Goal: Complete application form: Complete application form

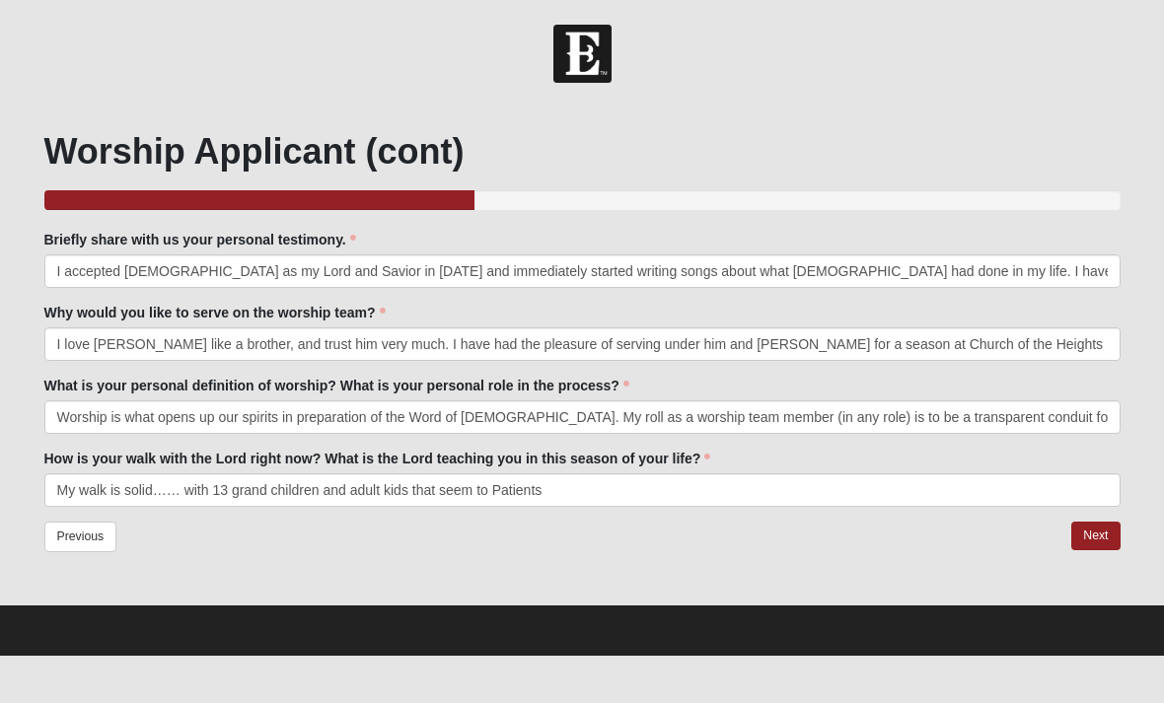
click at [351, 482] on input "My walk is solid…… with 13 grand children and adult kids that seem to Patients" at bounding box center [582, 491] width 1076 height 34
click at [421, 497] on input "My walk is solid…… with 13 grand children and 2 adult kids that seem to Patients" at bounding box center [582, 491] width 1076 height 34
click at [531, 483] on input "My walk is solid…… with 13 grand children and 2 adult children that seem to Pat…" at bounding box center [582, 491] width 1076 height 34
click at [910, 481] on input "My walk is solid…… with 13 grand children and 2 adult children that seem to thr…" at bounding box center [582, 491] width 1076 height 34
click at [886, 494] on input "My walk is solid…… with 13 grand children and 2 adult children that seem to thr…" at bounding box center [582, 491] width 1076 height 34
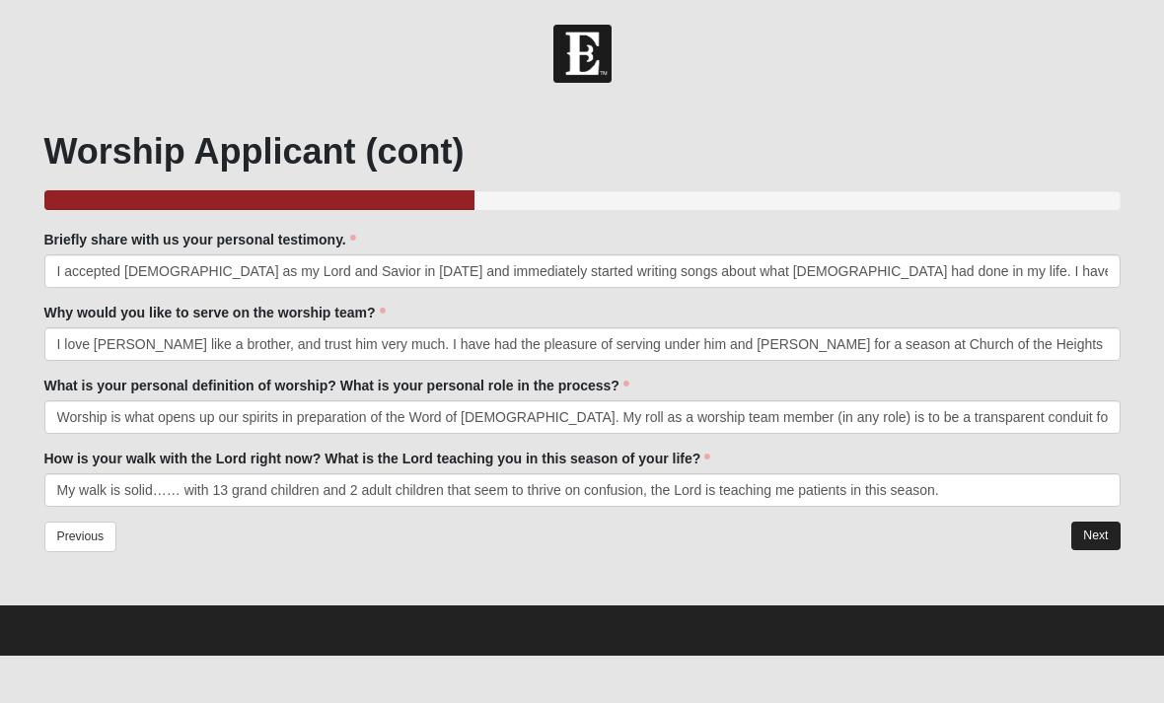
type input "My walk is solid…… with 13 grand children and 2 adult children that seem to thr…"
click at [1096, 533] on link "Next" at bounding box center [1095, 536] width 48 height 29
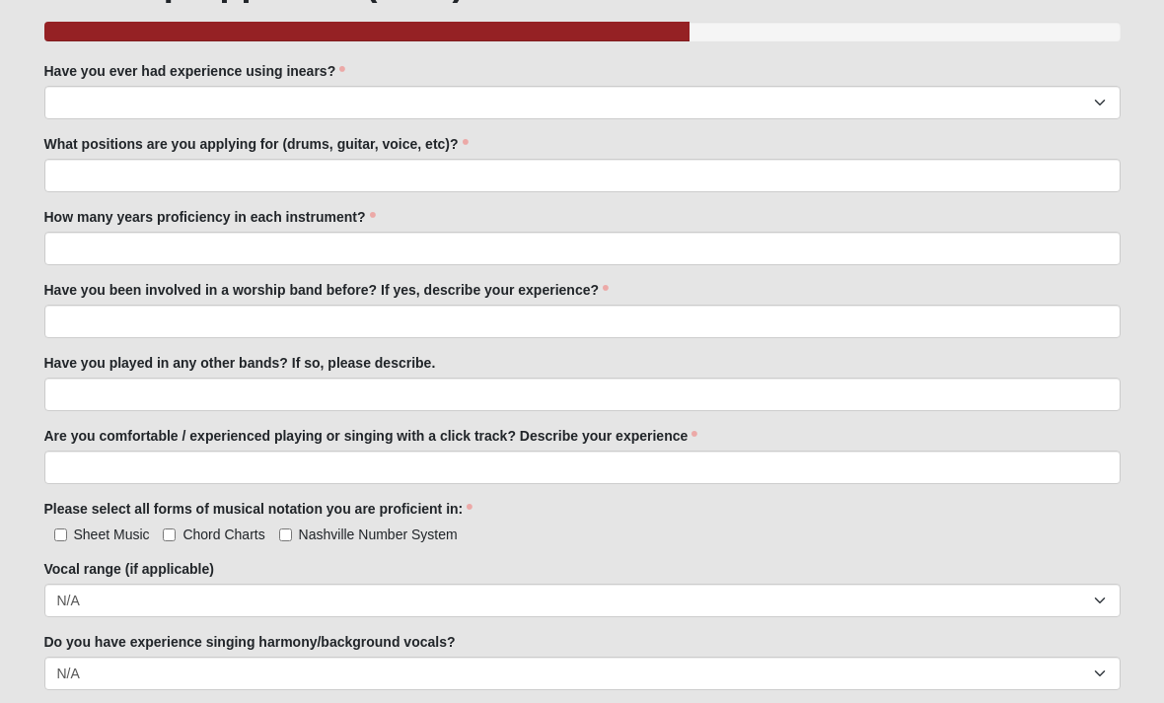
scroll to position [169, 0]
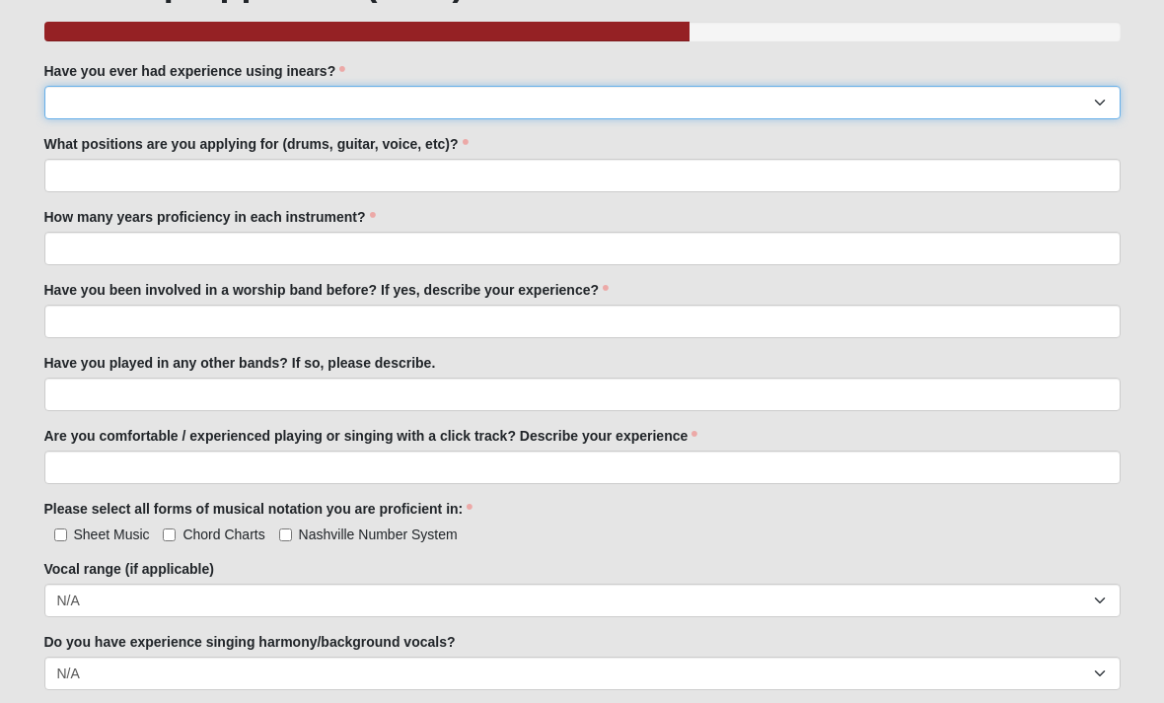
select select "Yes"
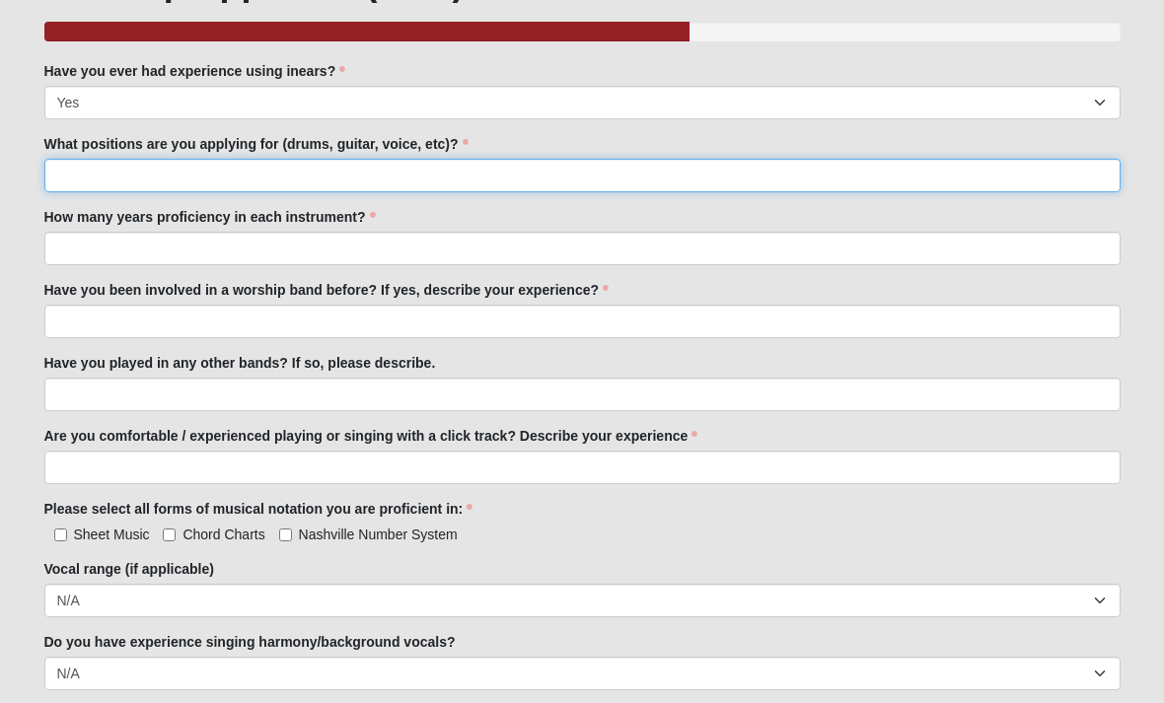
click at [74, 183] on input "What positions are you applying for (drums, guitar, voice, etc)?" at bounding box center [582, 176] width 1076 height 34
type input "Bass"
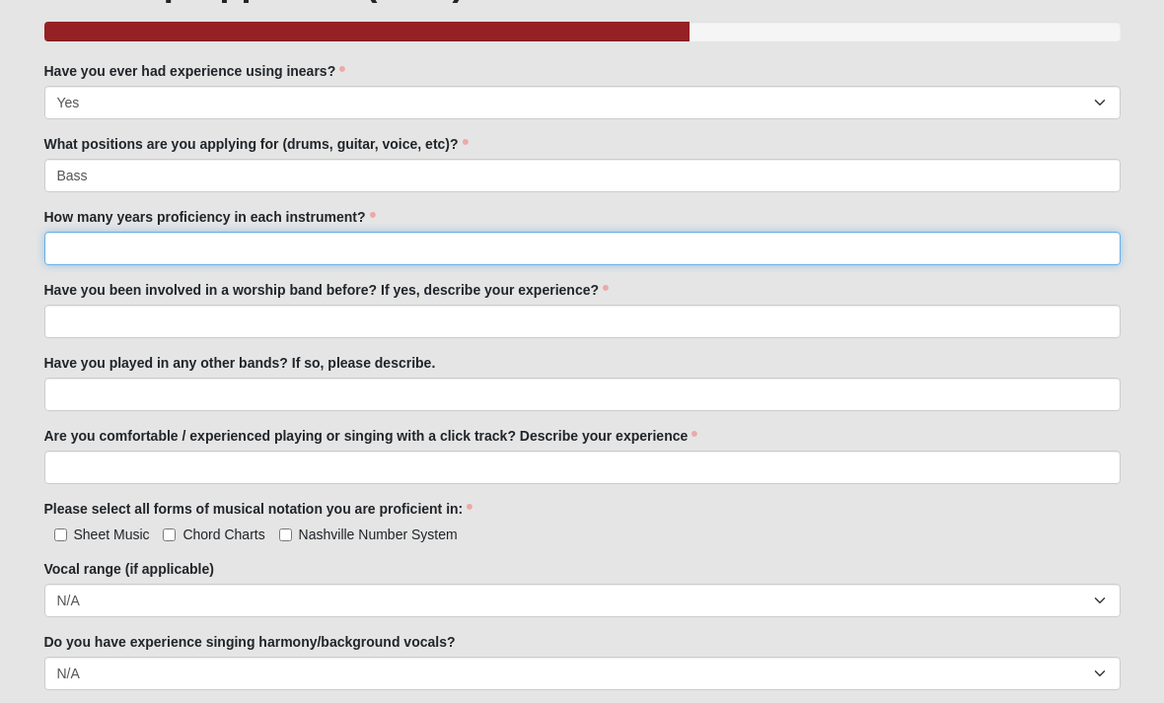
click at [91, 251] on input "How many years proficiency in each instrument?" at bounding box center [582, 249] width 1076 height 34
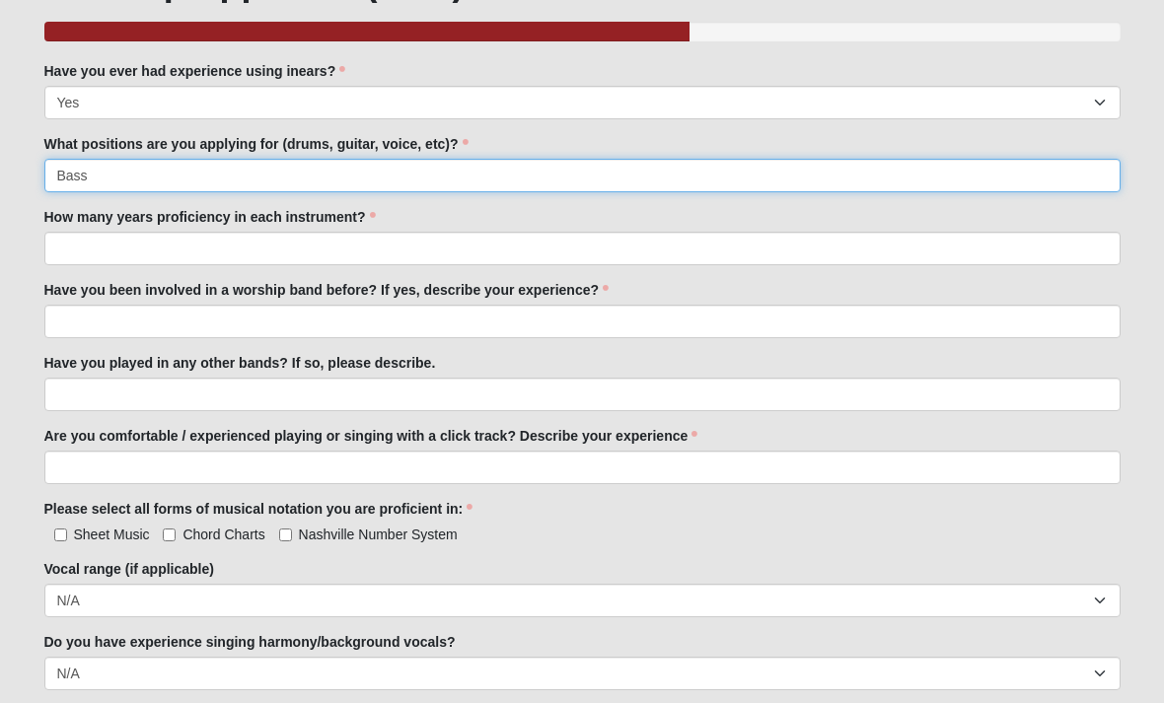
click at [111, 181] on input "Bass" at bounding box center [582, 176] width 1076 height 34
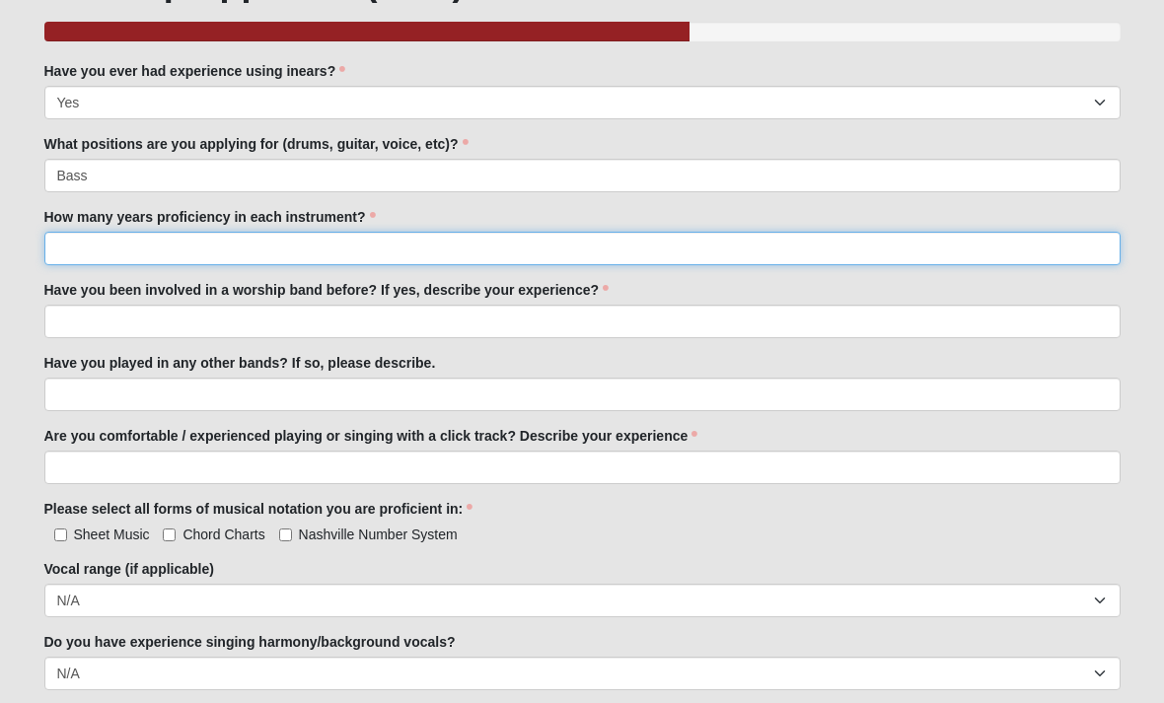
click at [101, 242] on input "How many years proficiency in each instrument?" at bounding box center [582, 249] width 1076 height 34
type input "40"
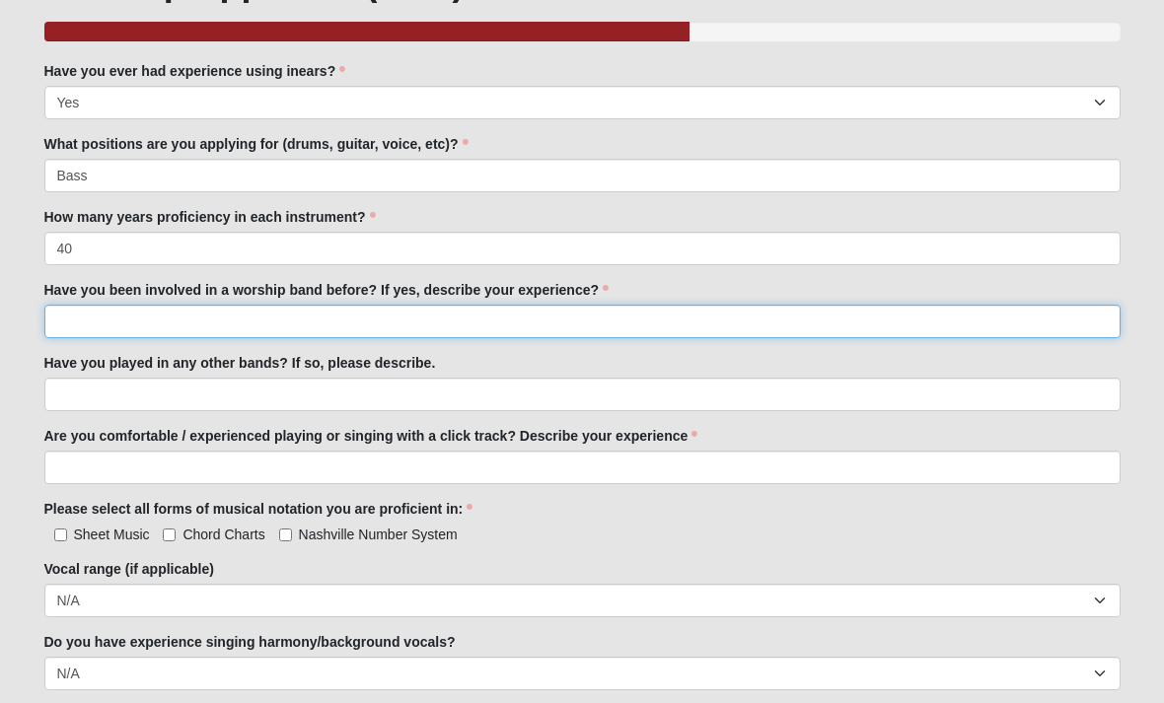
click at [102, 318] on input "Have you been involved in a worship band before? If yes, describe your experien…" at bounding box center [582, 322] width 1076 height 34
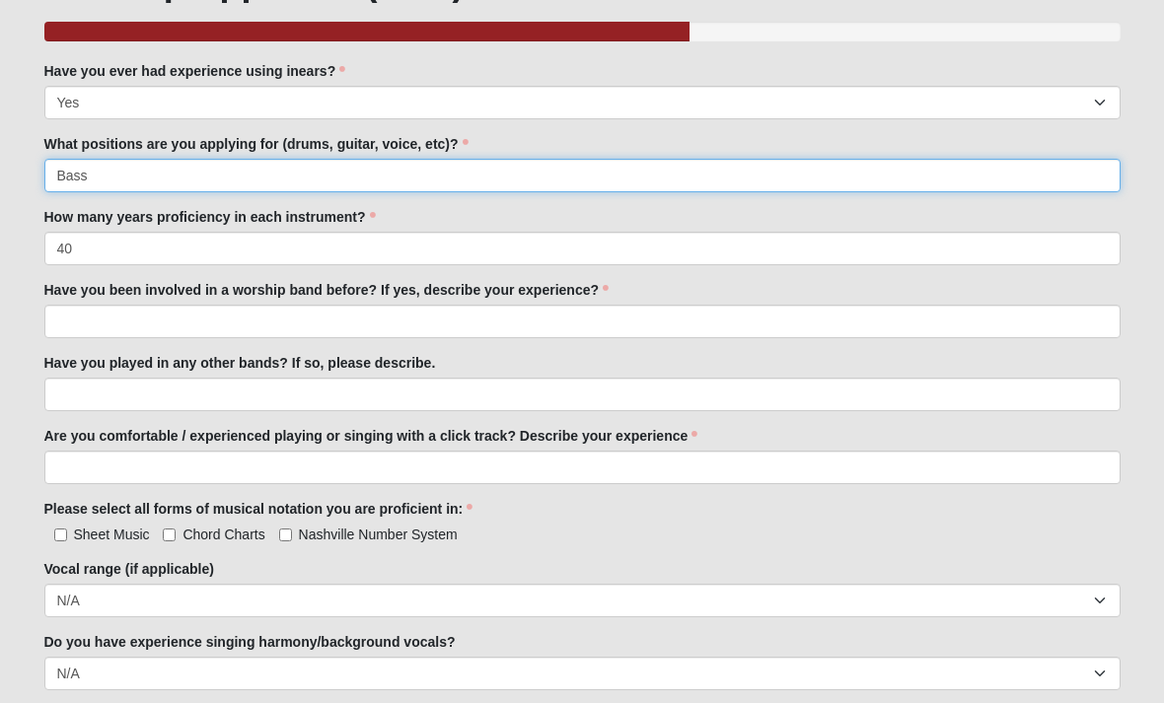
click at [118, 176] on input "Bass" at bounding box center [582, 176] width 1076 height 34
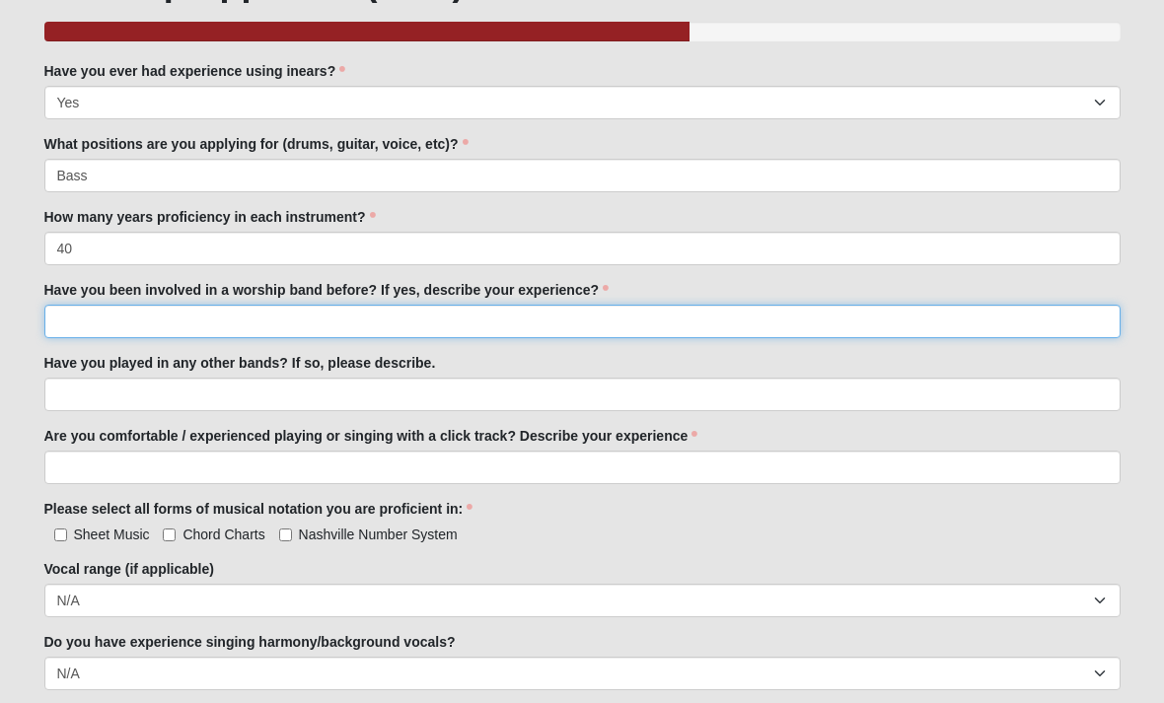
click at [75, 319] on input "Have you been involved in a worship band before? If yes, describe your experien…" at bounding box center [582, 322] width 1076 height 34
type input "Yes,"
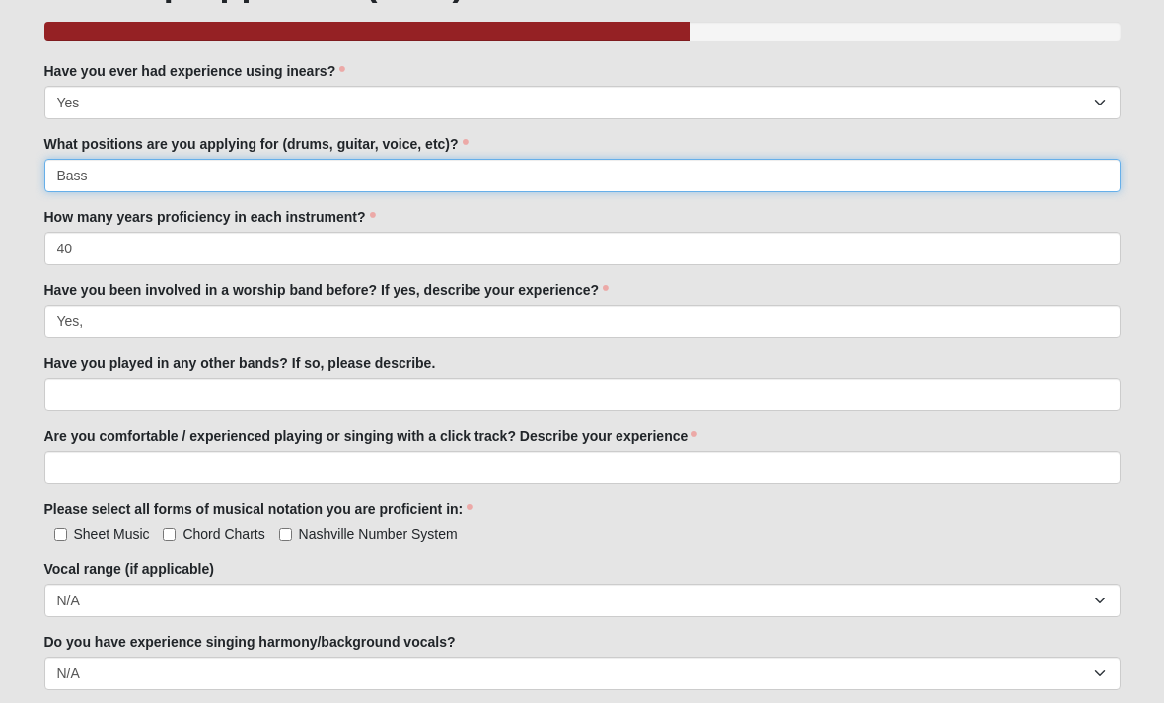
click at [154, 179] on input "Bass" at bounding box center [582, 176] width 1076 height 34
type input "Bass, guitar"
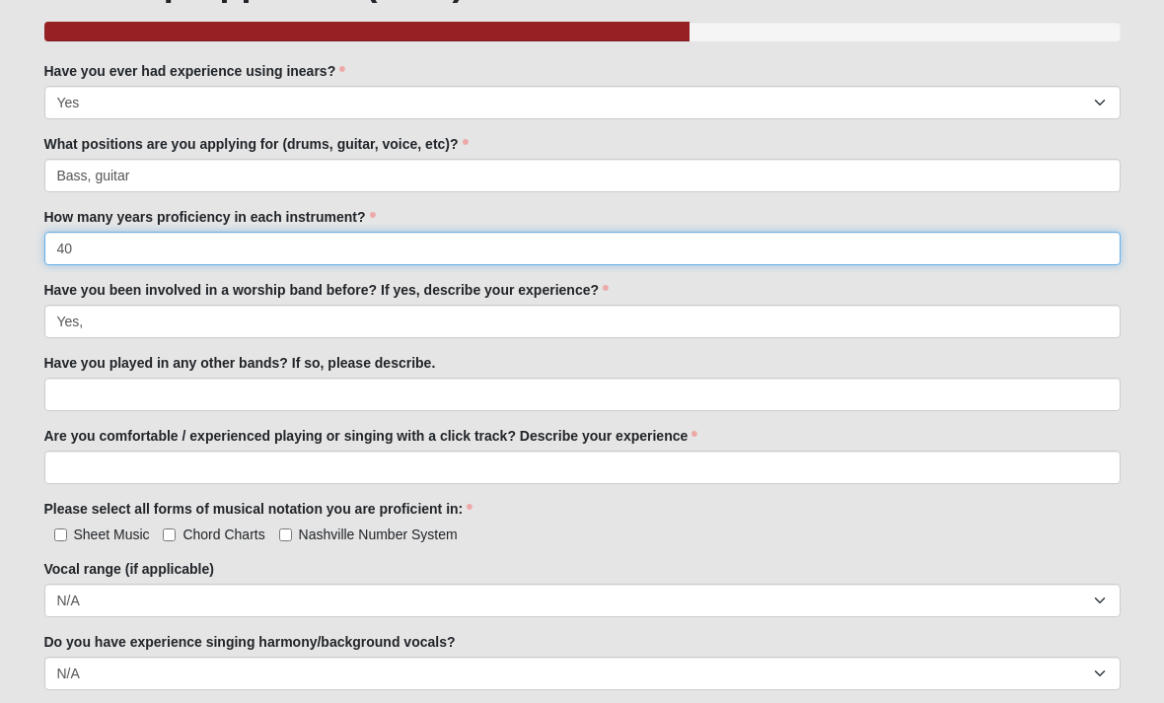
click at [142, 248] on input "40" at bounding box center [582, 249] width 1076 height 34
type input "40 bass, 45 guitar"
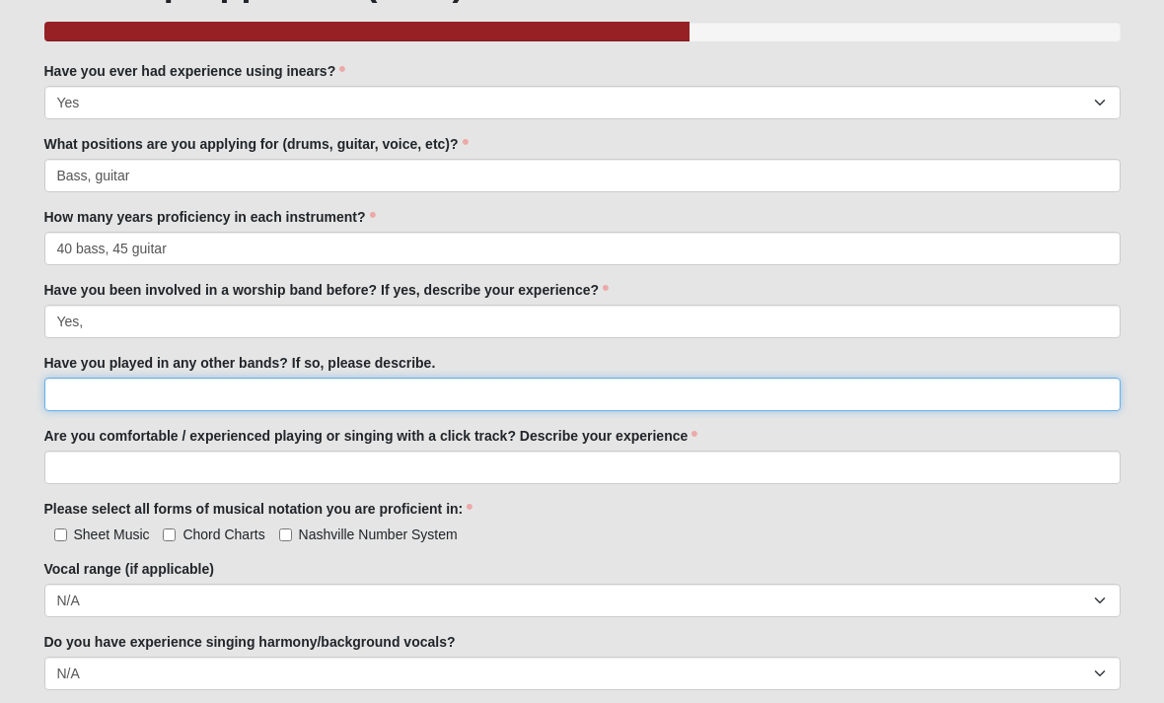
click at [115, 401] on input "Have you played in any other bands? If so, please describe." at bounding box center [582, 395] width 1076 height 34
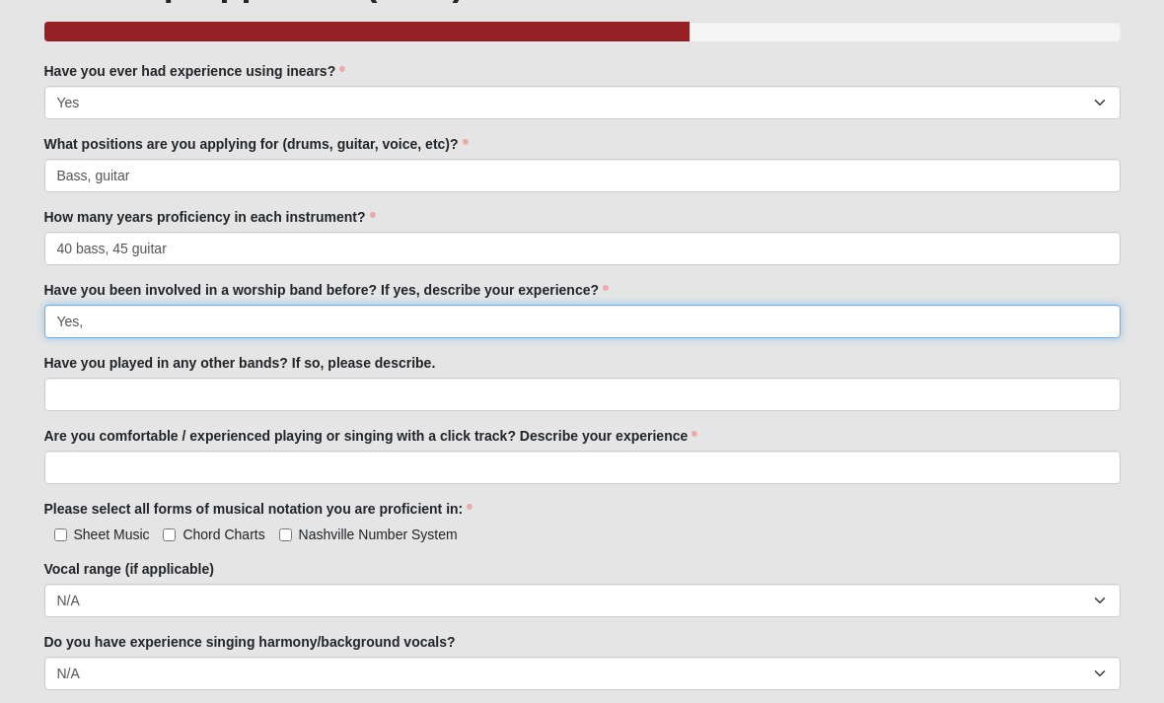
click at [162, 331] on input "Yes," at bounding box center [582, 322] width 1076 height 34
click at [181, 329] on input "Yes, I served at the [DEMOGRAPHIC_DATA]" at bounding box center [582, 322] width 1076 height 34
click at [322, 324] on input "Yes, I served at the same [DEMOGRAPHIC_DATA]" at bounding box center [582, 322] width 1076 height 34
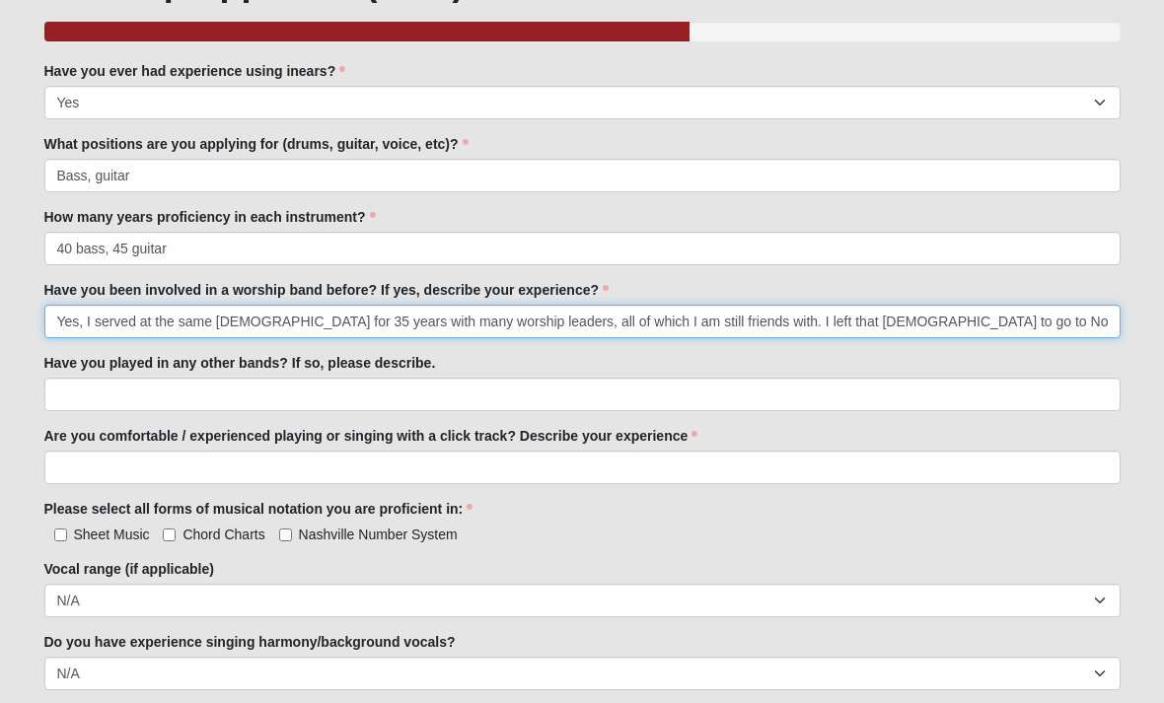
click at [417, 331] on input "Yes, I served at the same [DEMOGRAPHIC_DATA] for 35 years with many worship lea…" at bounding box center [582, 322] width 1076 height 34
click at [424, 329] on input "Yes, I served at the same [DEMOGRAPHIC_DATA] for 35 years with many worship lea…" at bounding box center [582, 322] width 1076 height 34
click at [1052, 327] on input "Yes, I served at the same [DEMOGRAPHIC_DATA] for 35 years with many worship lea…" at bounding box center [582, 322] width 1076 height 34
type input "Yes, I served at the same [DEMOGRAPHIC_DATA] for 35 years with many worship lea…"
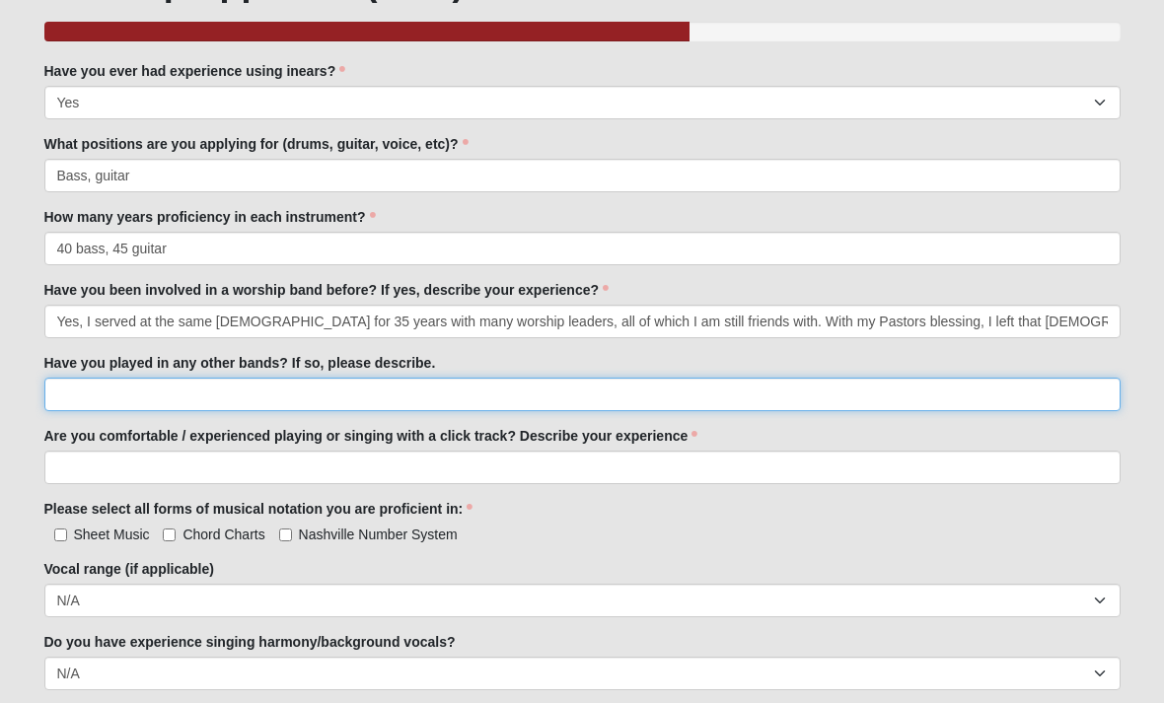
click at [243, 394] on input "Have you played in any other bands? If so, please describe." at bounding box center [582, 395] width 1076 height 34
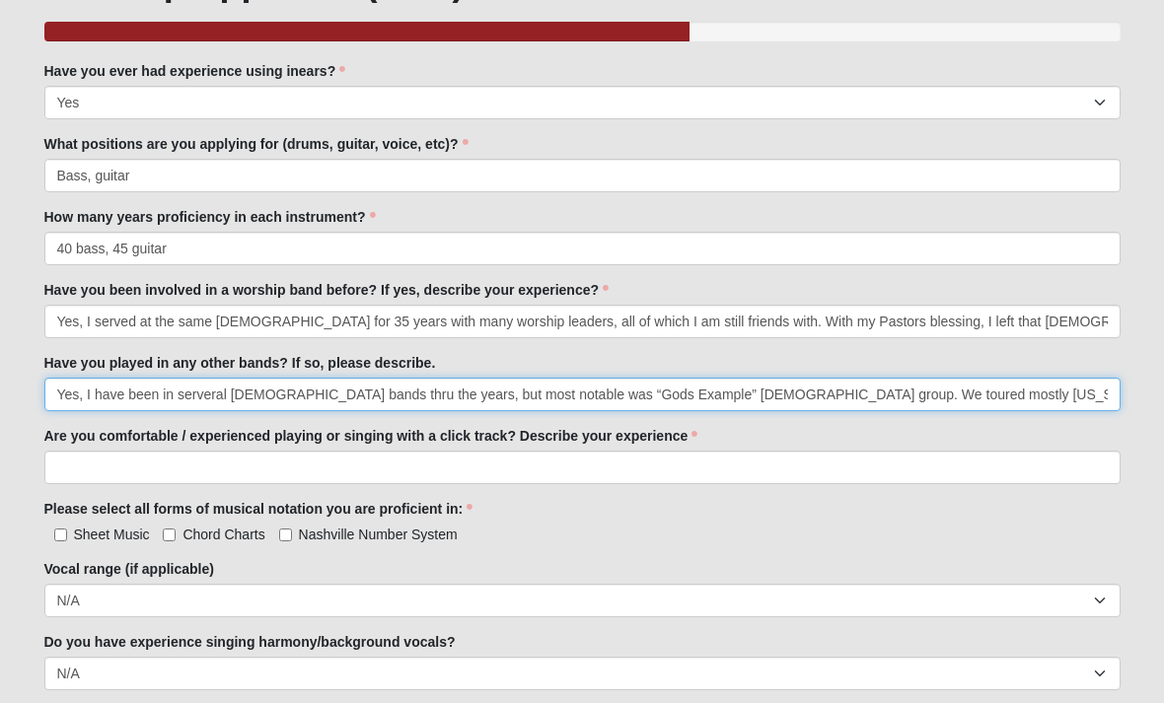
type input "Yes, I have been in serveral [DEMOGRAPHIC_DATA] bands thru the years, but most …"
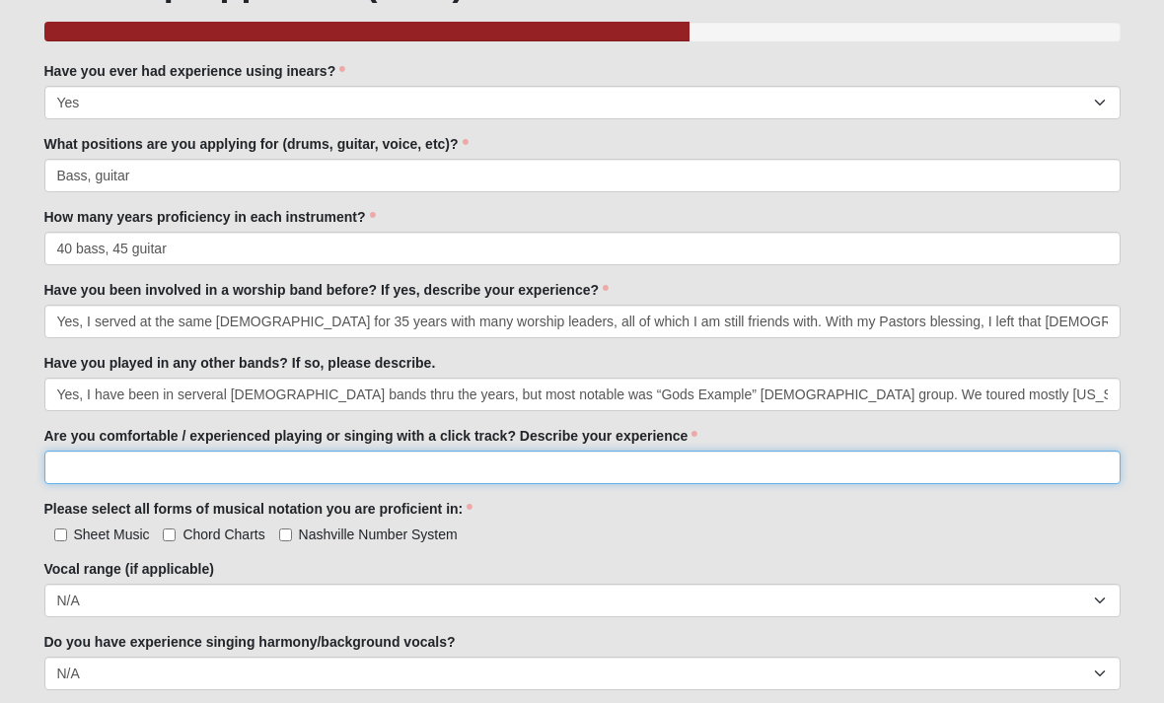
click at [221, 469] on input "Are you comfortable / experienced playing or singing with a click track? Descri…" at bounding box center [582, 468] width 1076 height 34
type input "Yes, Click is a must! Backing tracks are not a problem."
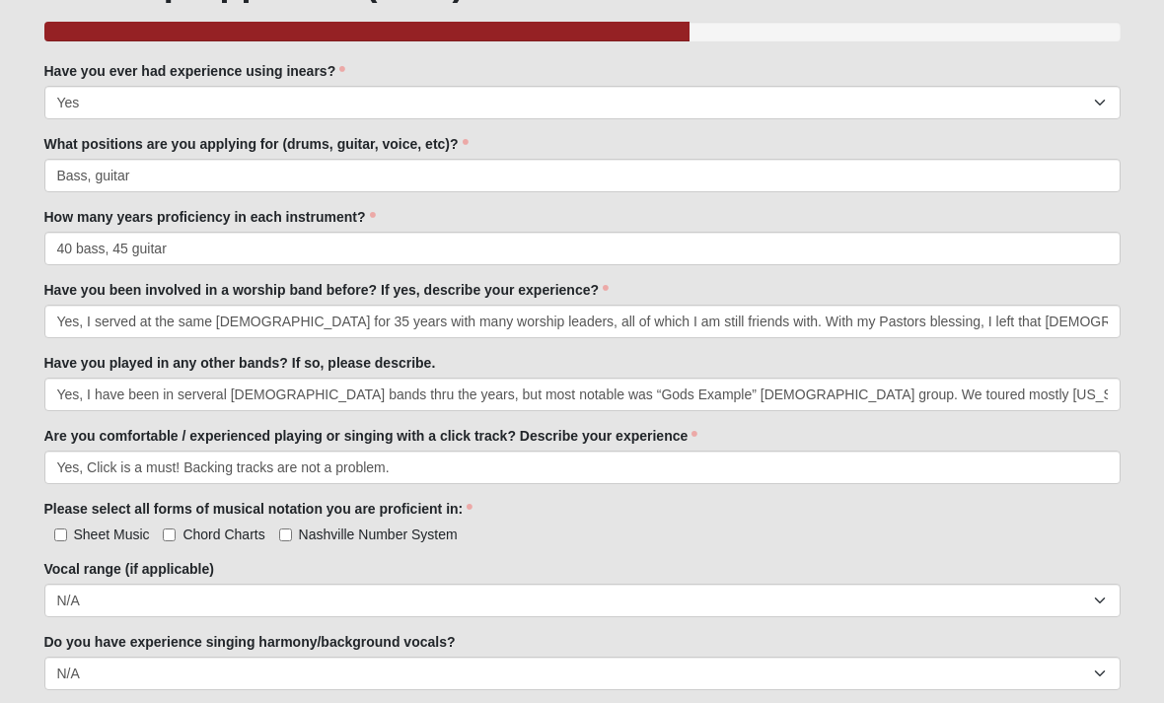
click at [176, 542] on input "Chord Charts" at bounding box center [169, 535] width 13 height 13
checkbox input "true"
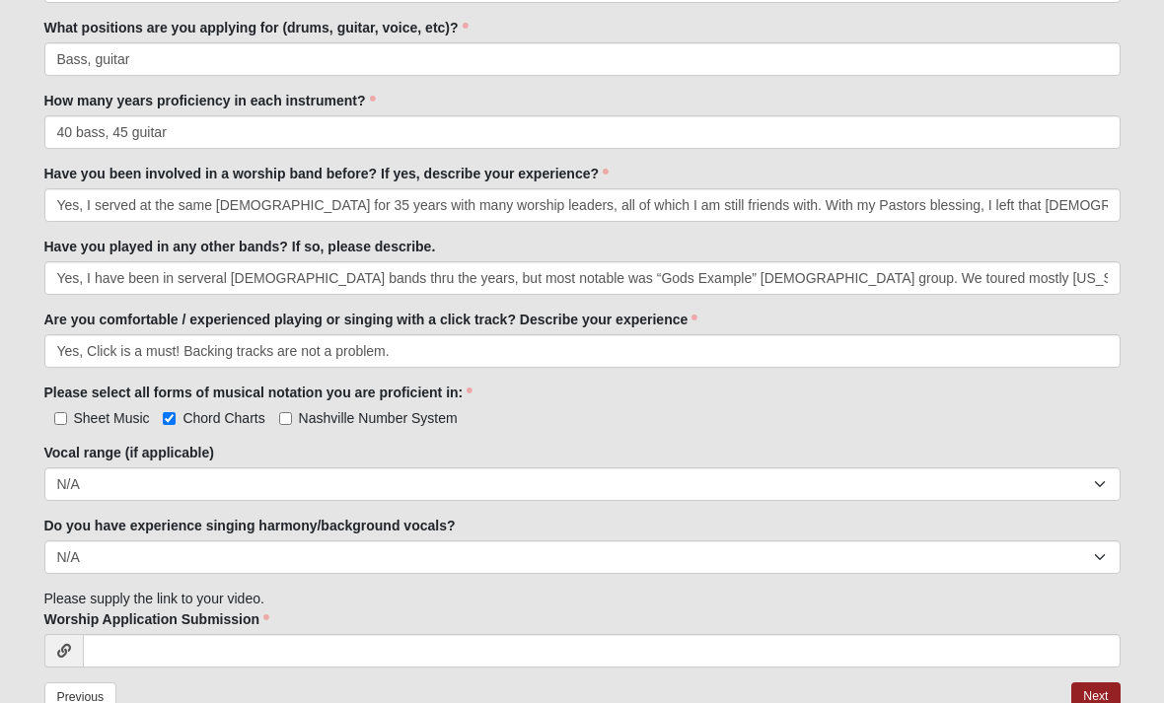
scroll to position [335, 0]
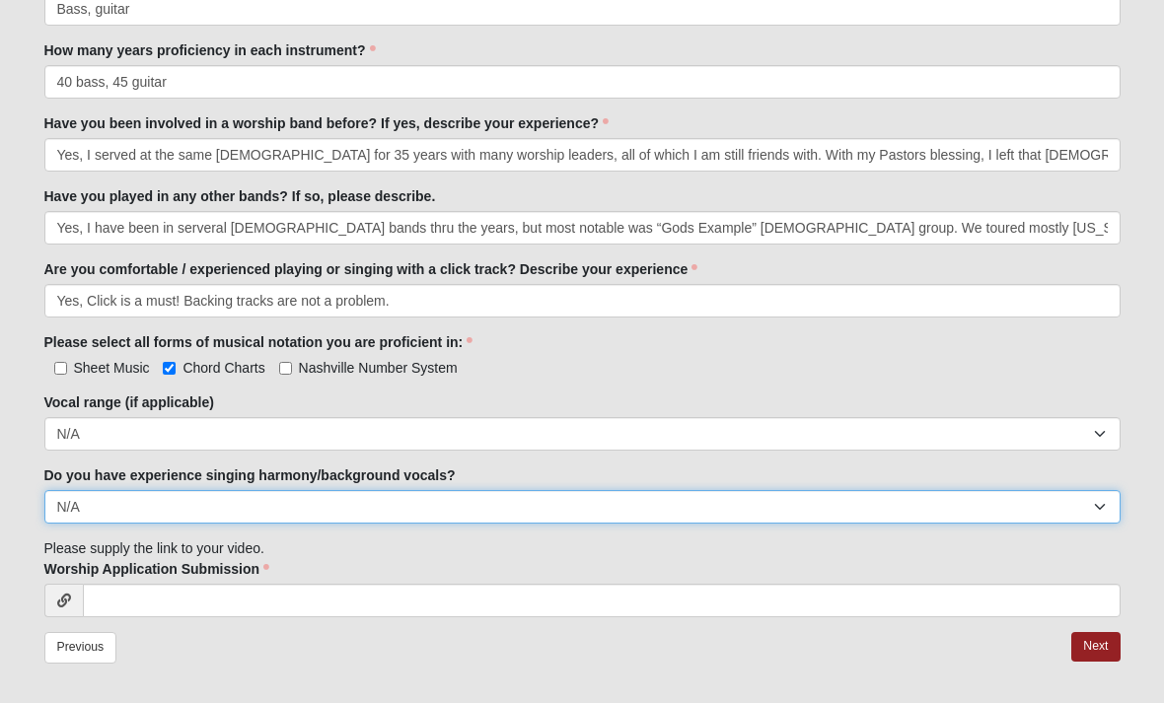
click at [687, 513] on select "Yes No N/A" at bounding box center [582, 507] width 1076 height 34
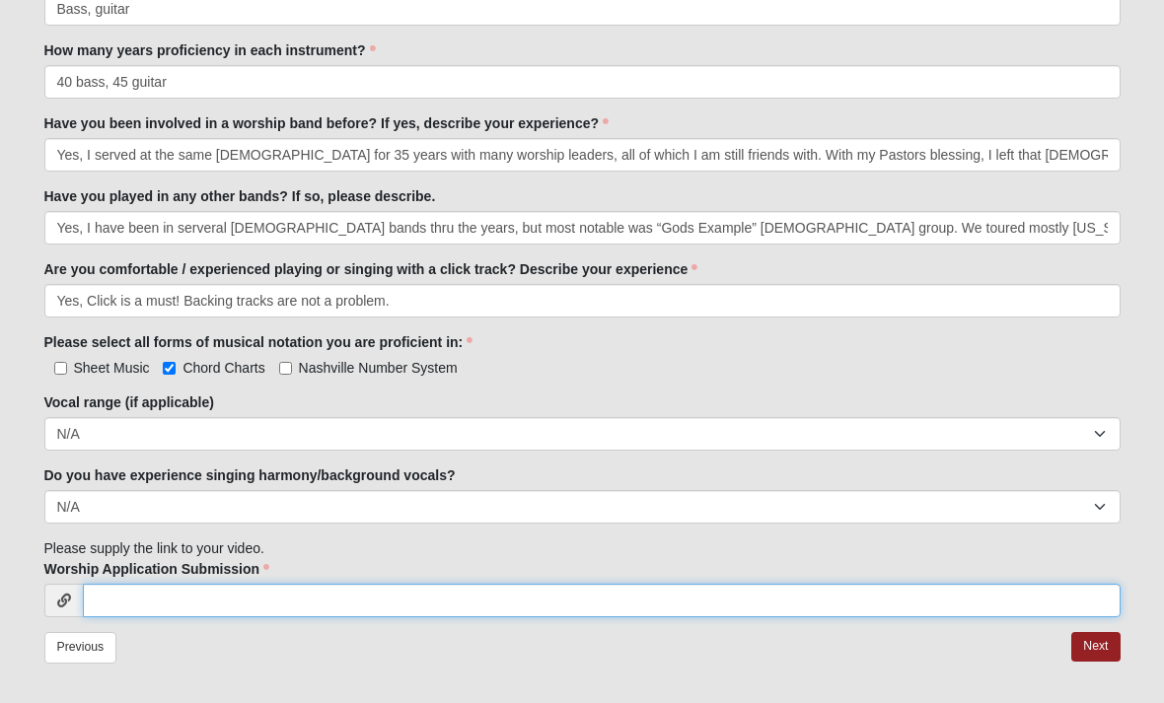
click at [132, 594] on input "Worship Application Submission" at bounding box center [602, 601] width 1038 height 34
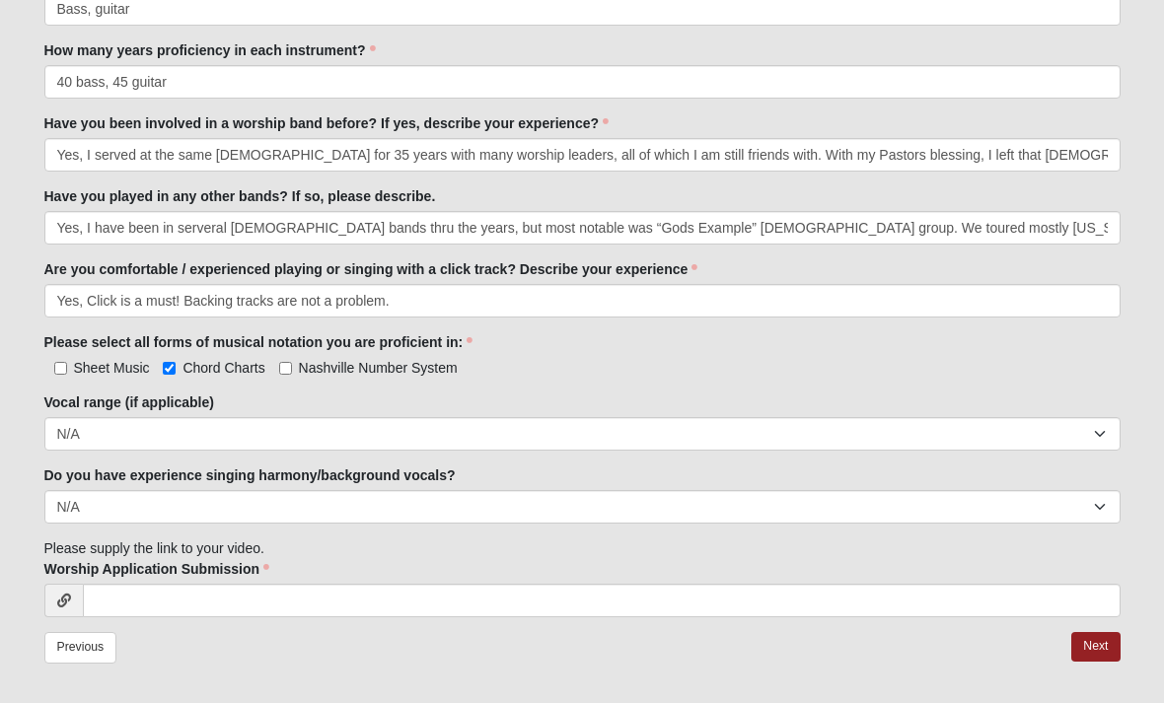
click at [416, 540] on div "Family Member to Register Have you ever had experience using inears? Yes No Hav…" at bounding box center [582, 255] width 1076 height 723
click at [1097, 649] on link "Next" at bounding box center [1095, 646] width 48 height 29
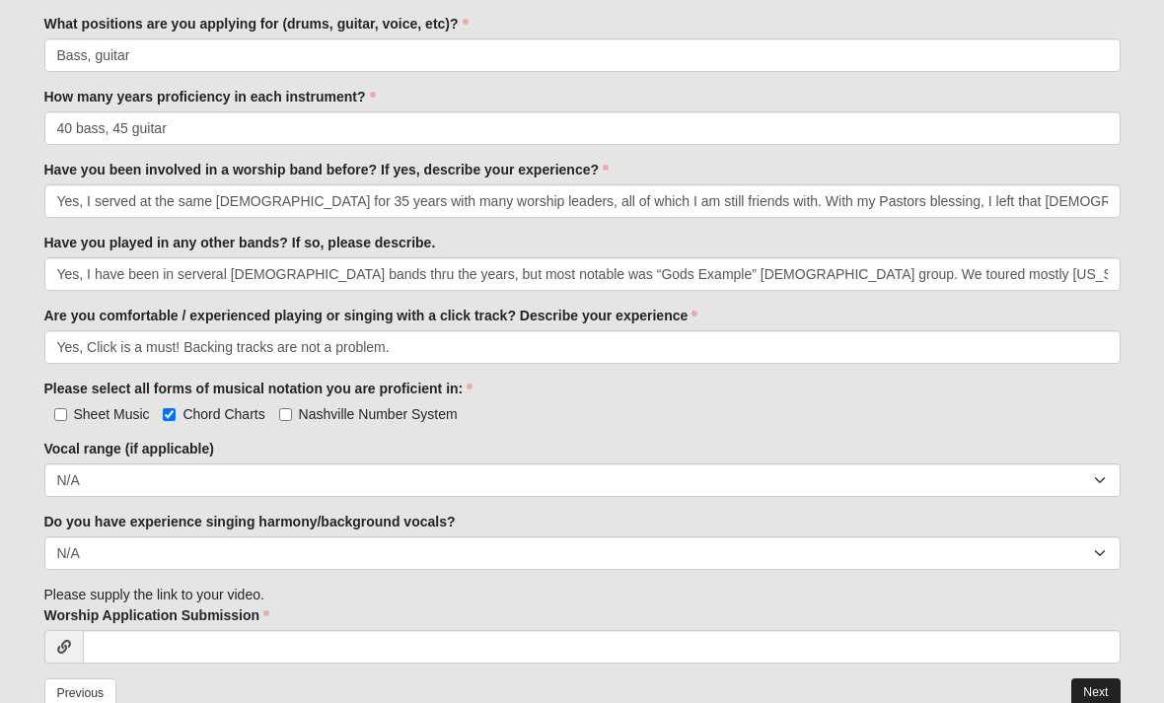
scroll to position [413, 0]
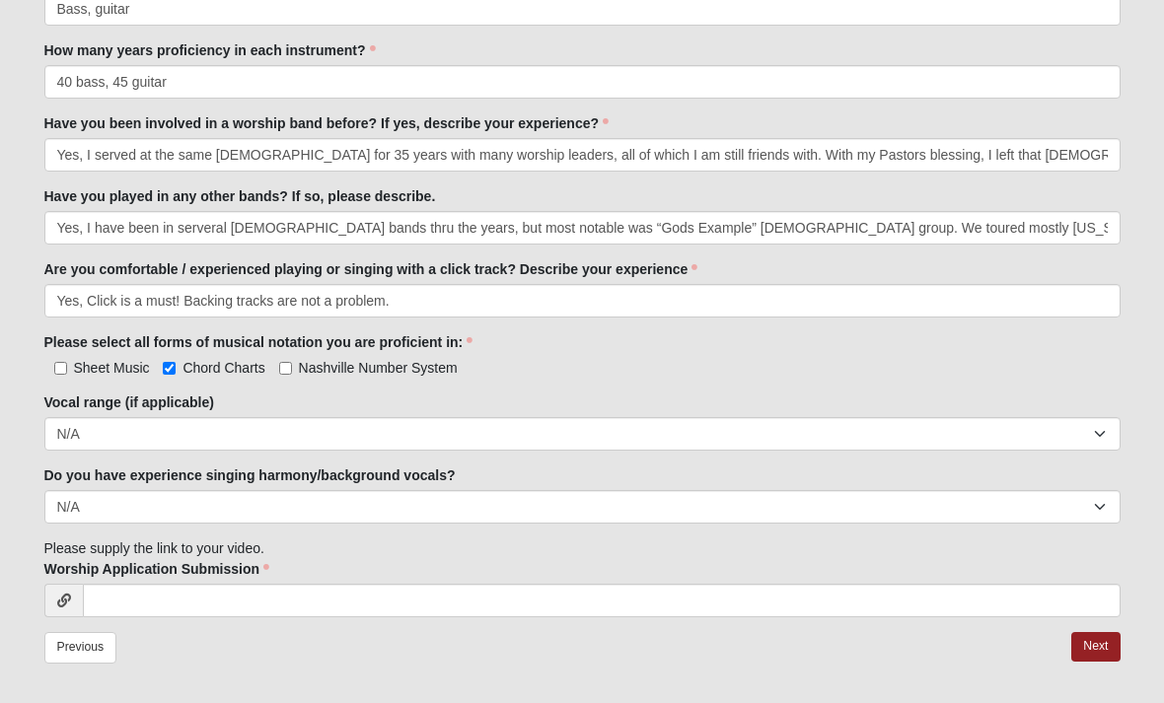
click at [266, 559] on label "Worship Application Submission" at bounding box center [157, 569] width 226 height 20
click at [266, 584] on input "Worship Application Submission" at bounding box center [602, 601] width 1038 height 34
click at [855, 374] on div "Sheet Music Chord Charts Nashville Number System Please select all forms of mus…" at bounding box center [582, 367] width 1076 height 21
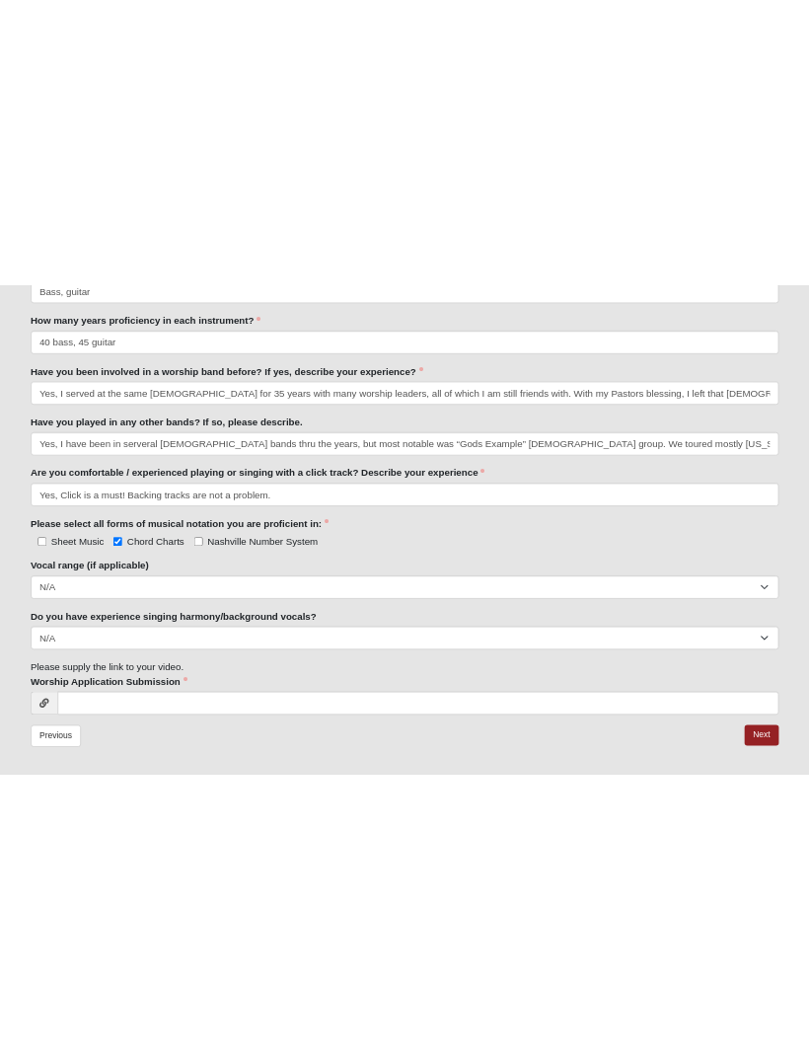
scroll to position [116, 0]
